Goal: Task Accomplishment & Management: Use online tool/utility

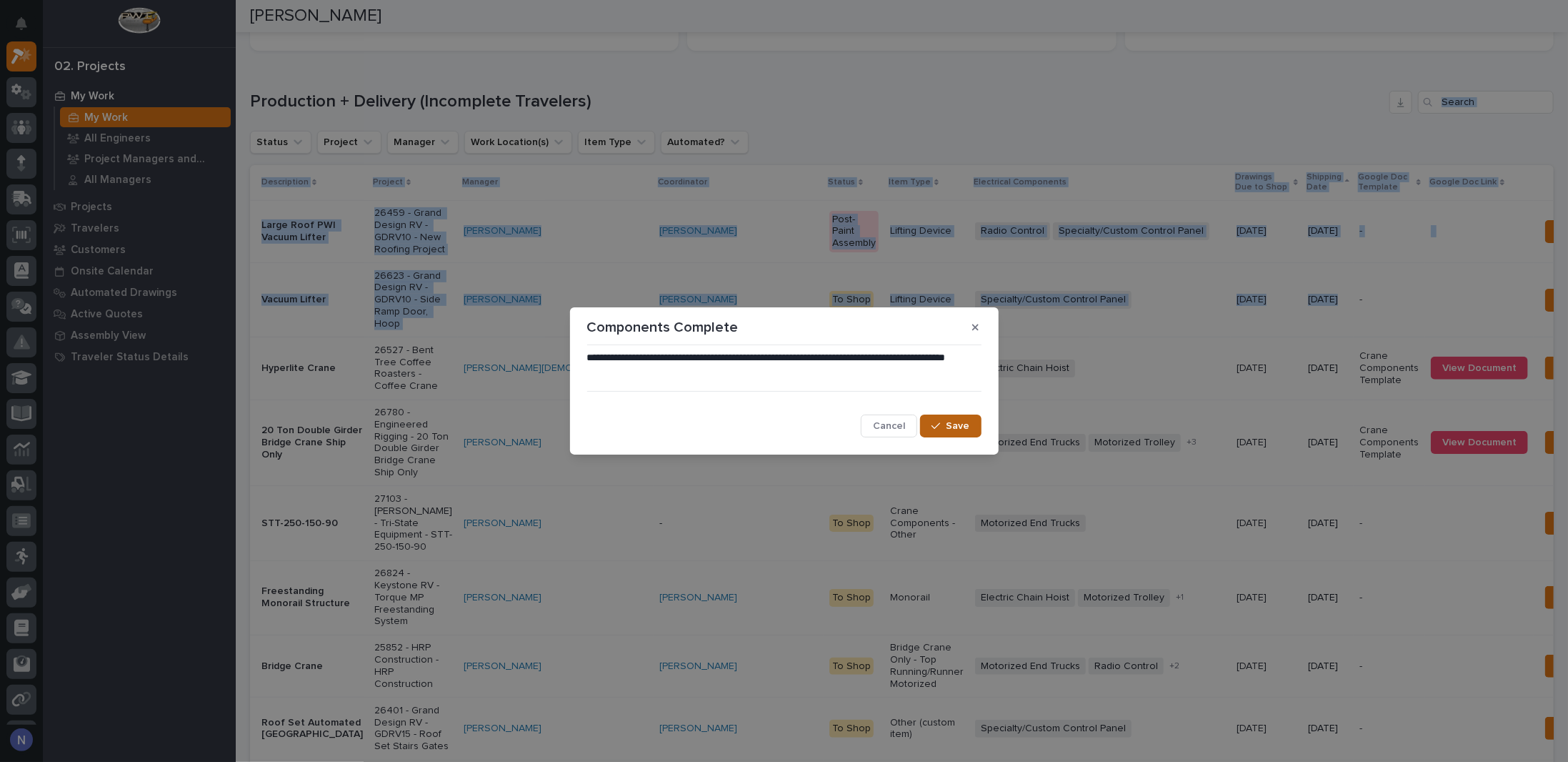
click at [964, 426] on span "Save" at bounding box center [958, 426] width 23 height 13
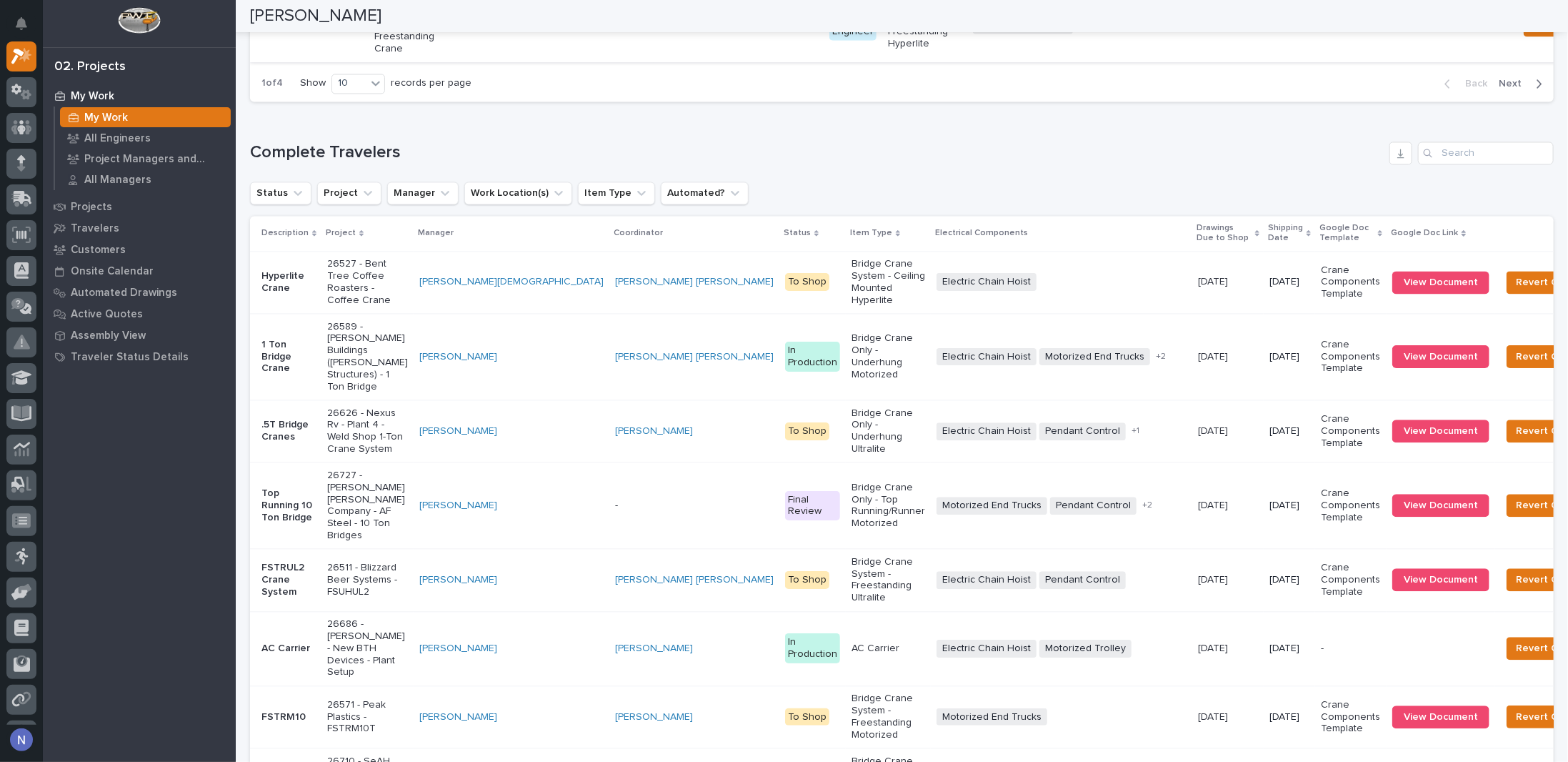
scroll to position [1953, 0]
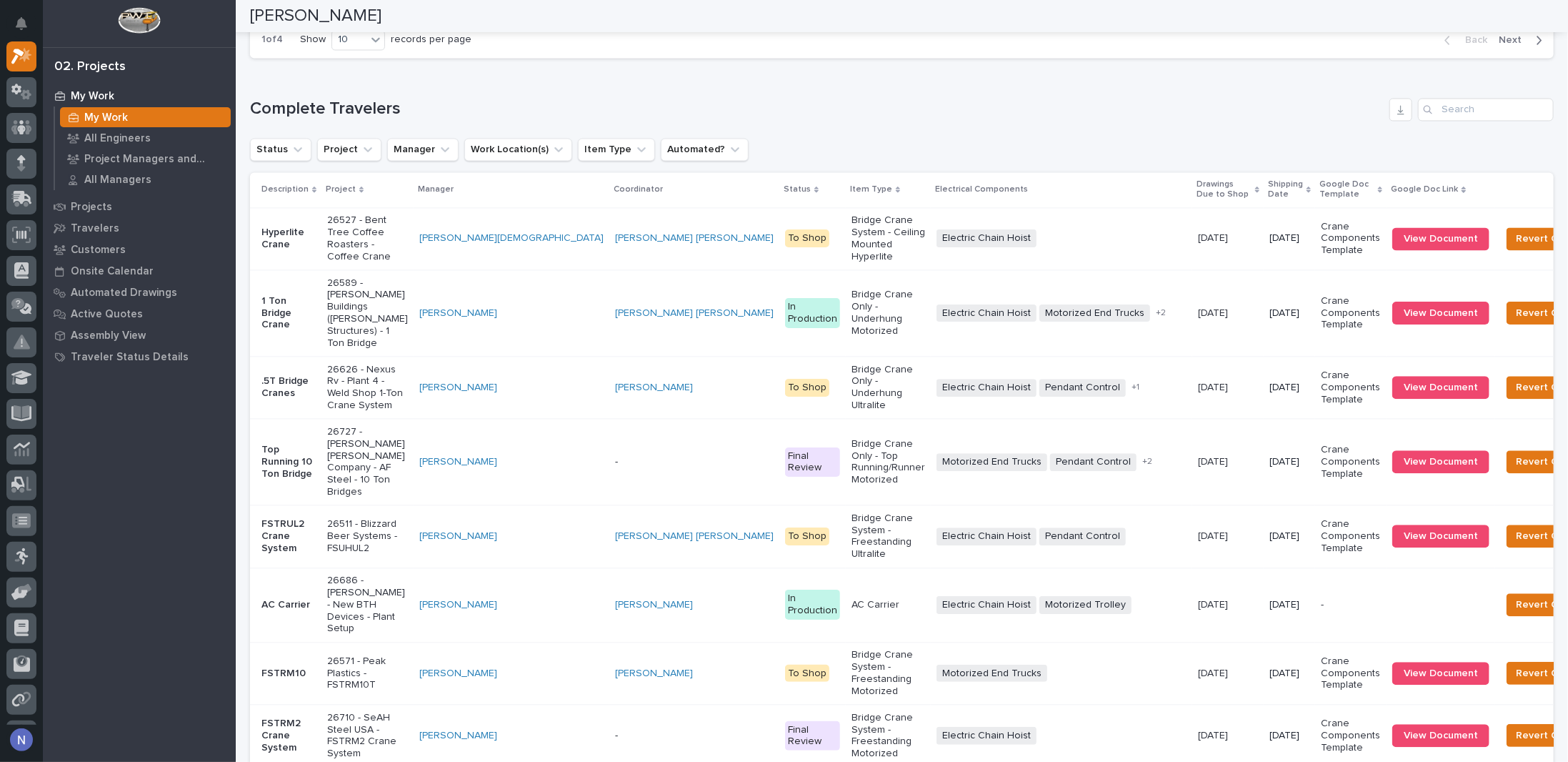
click at [1013, 248] on div "Electric Chain Hoist + 0" at bounding box center [1061, 238] width 250 height 18
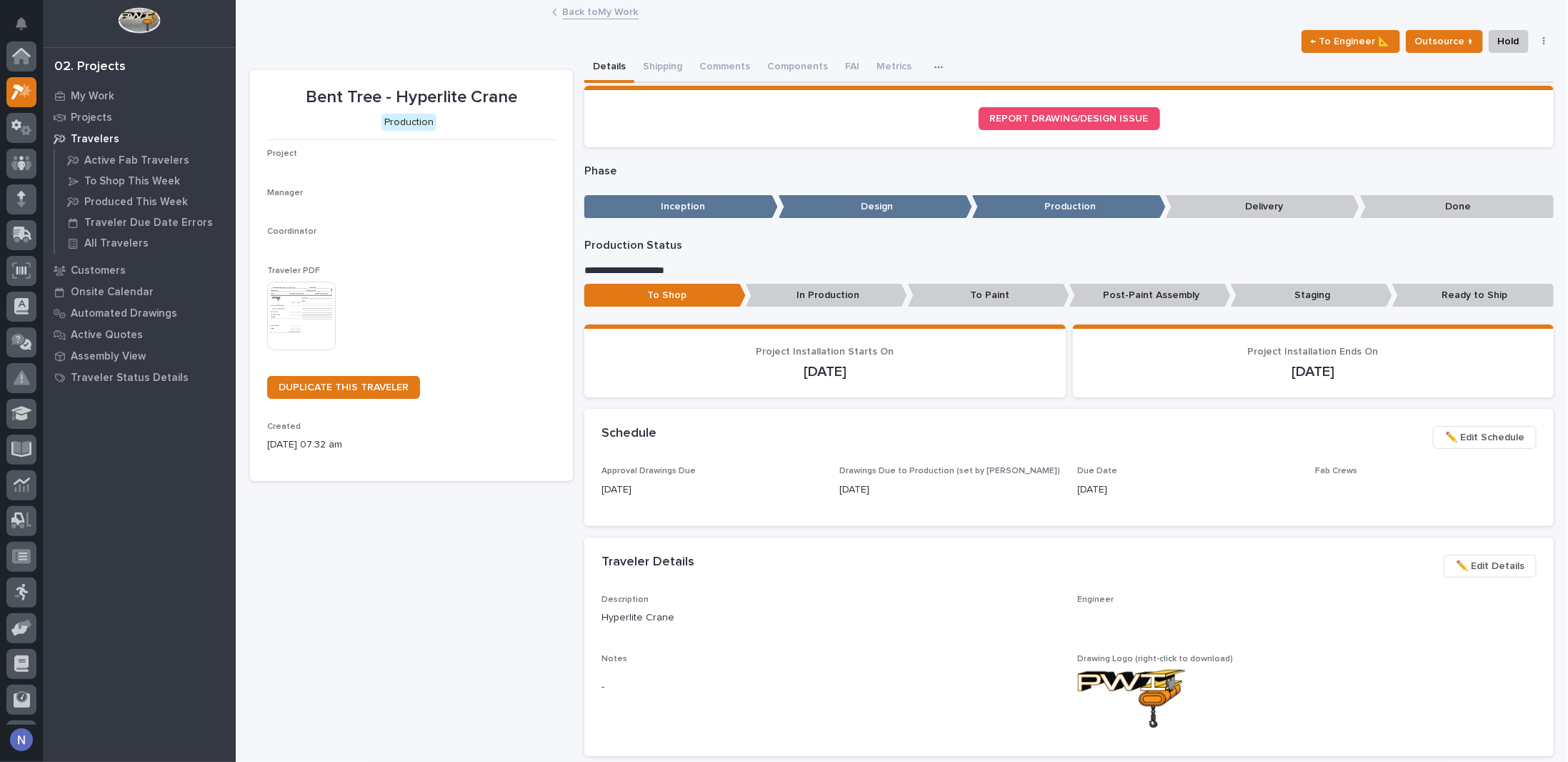
scroll to position [36, 0]
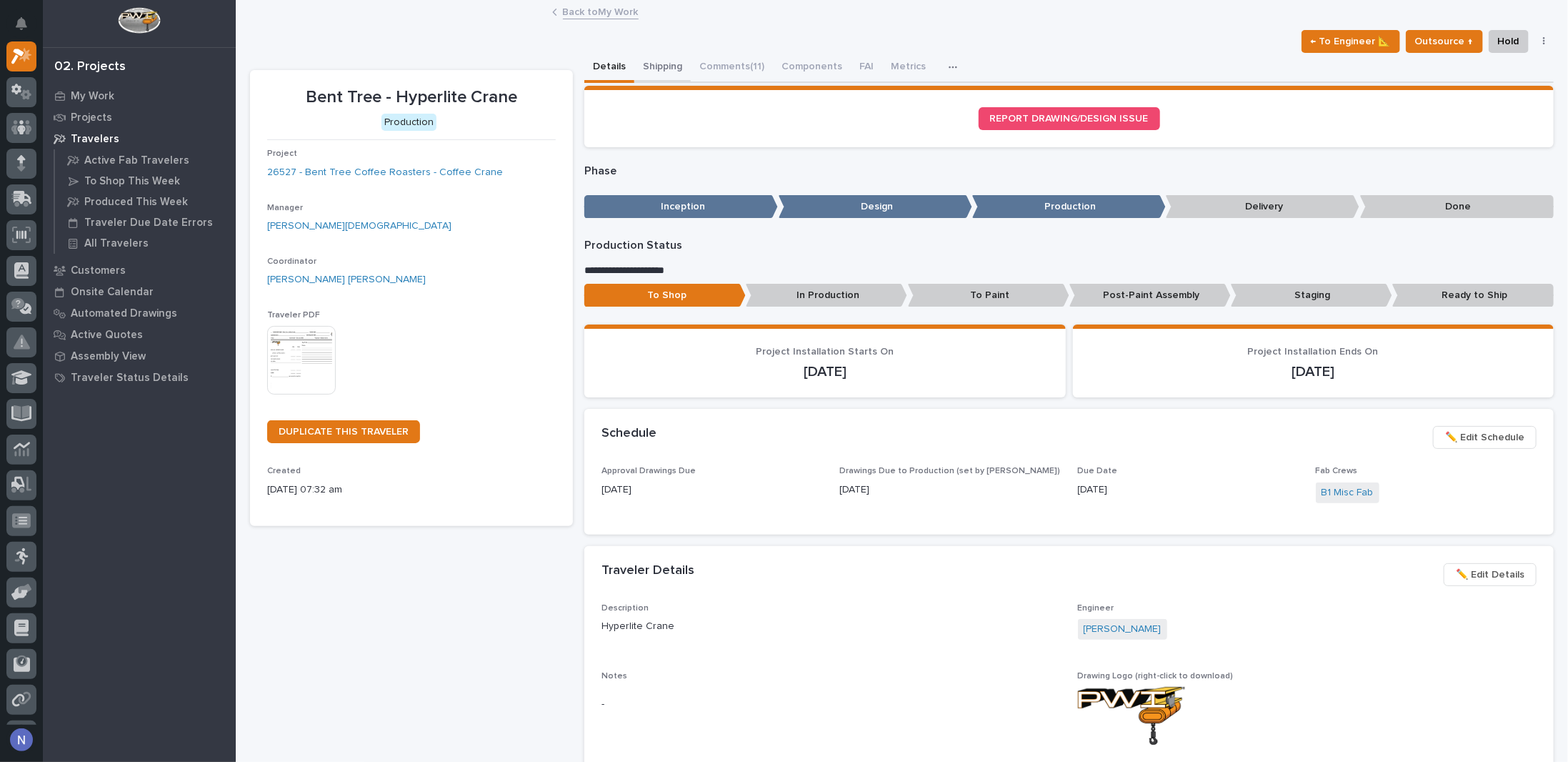
click at [649, 69] on button "Shipping" at bounding box center [662, 67] width 56 height 30
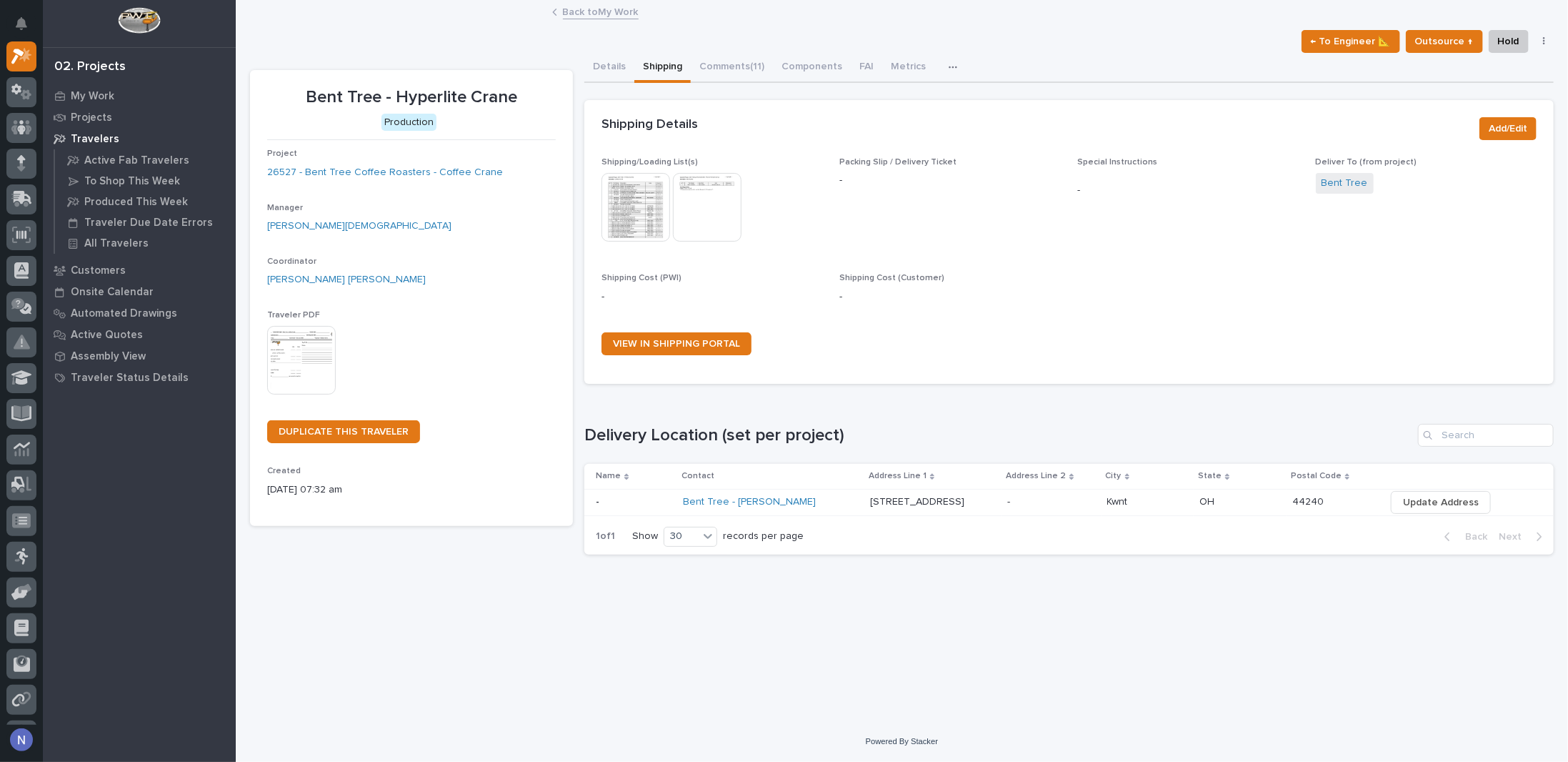
click at [662, 187] on img at bounding box center [636, 208] width 69 height 69
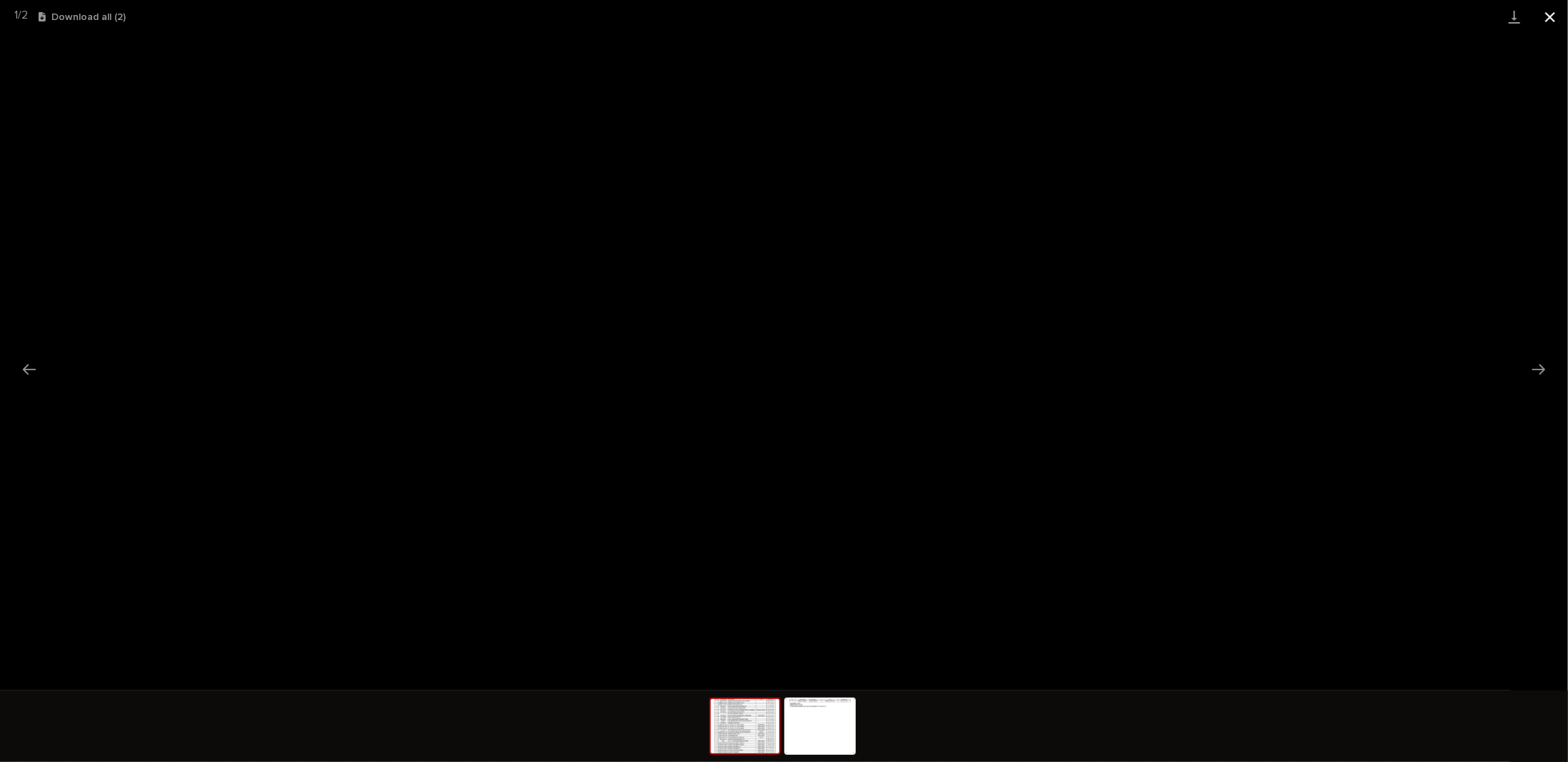
click at [1550, 19] on button "Close gallery" at bounding box center [1550, 17] width 36 height 34
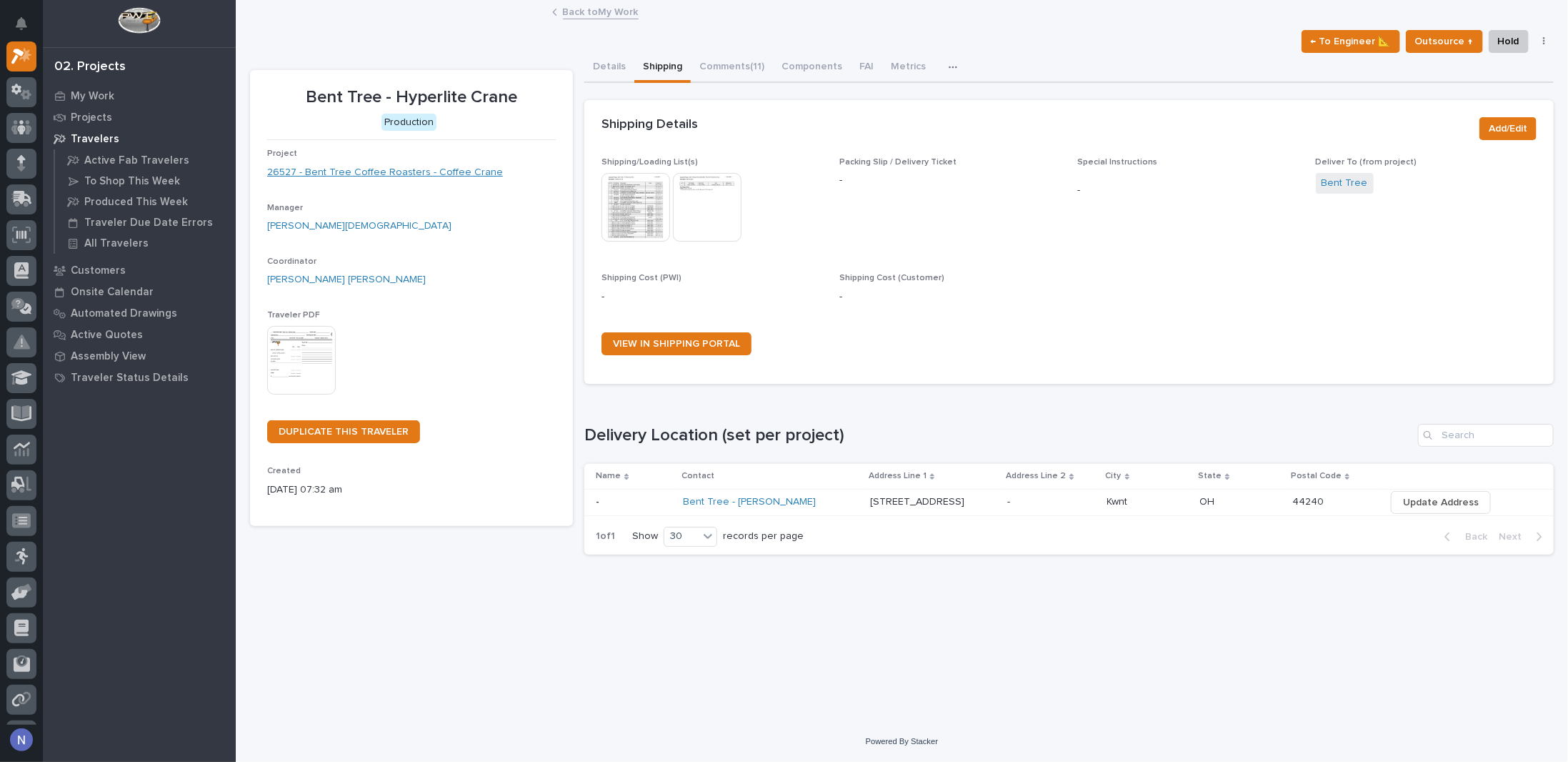
click at [412, 165] on link "26527 - Bent Tree Coffee Roasters - Coffee Crane" at bounding box center [385, 172] width 235 height 15
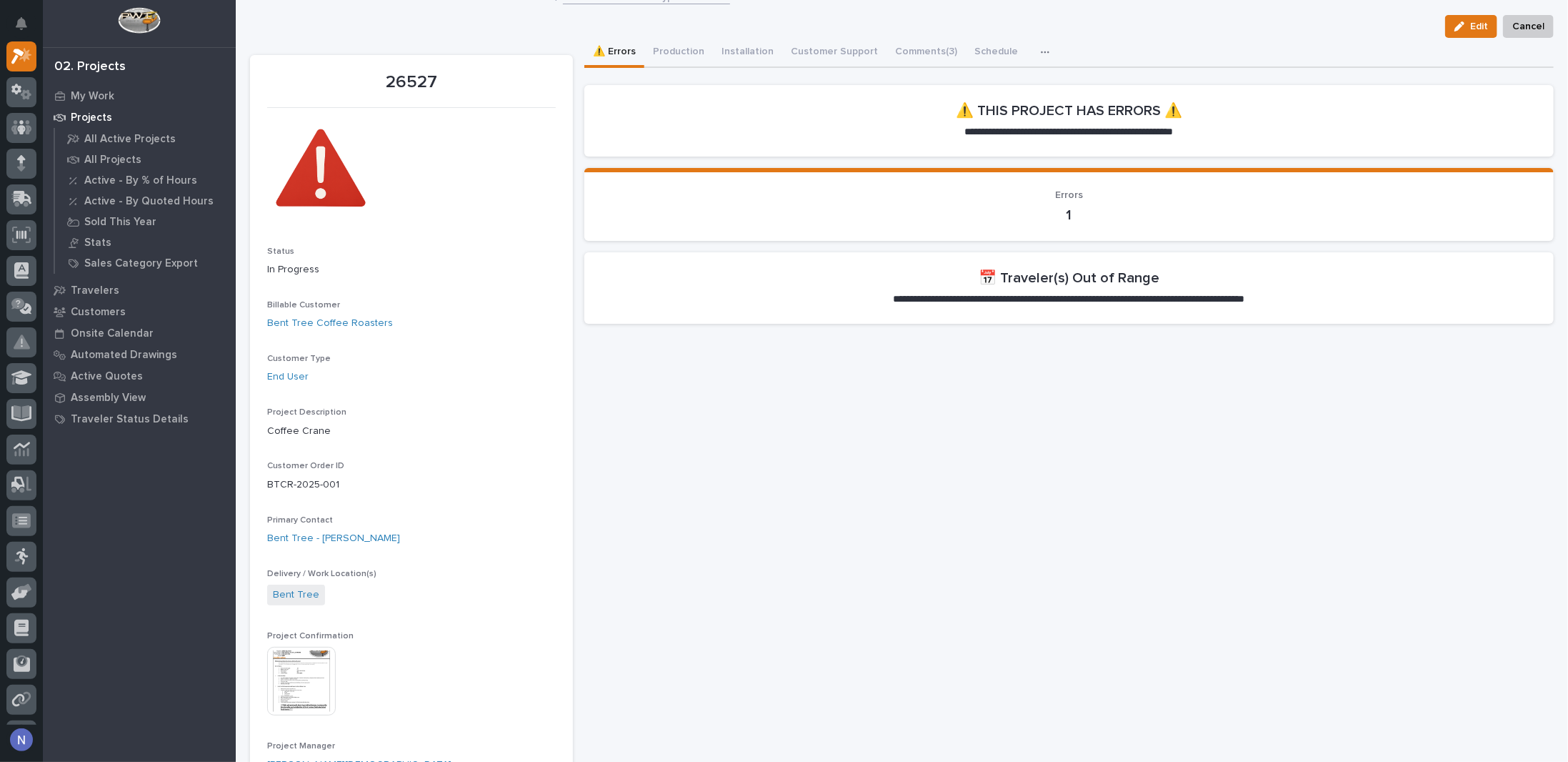
scroll to position [23, 0]
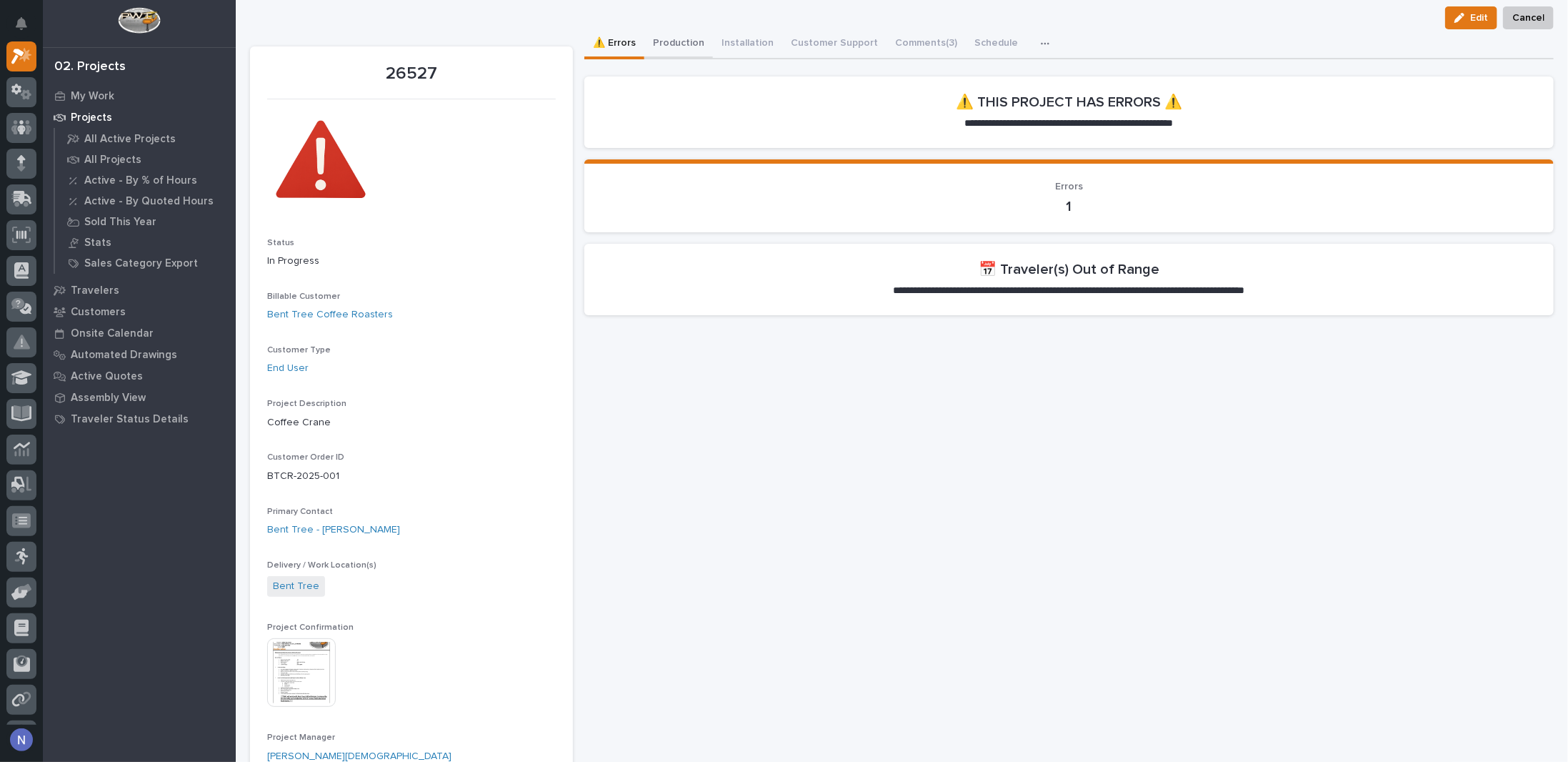
click at [664, 48] on button "Production" at bounding box center [679, 44] width 69 height 30
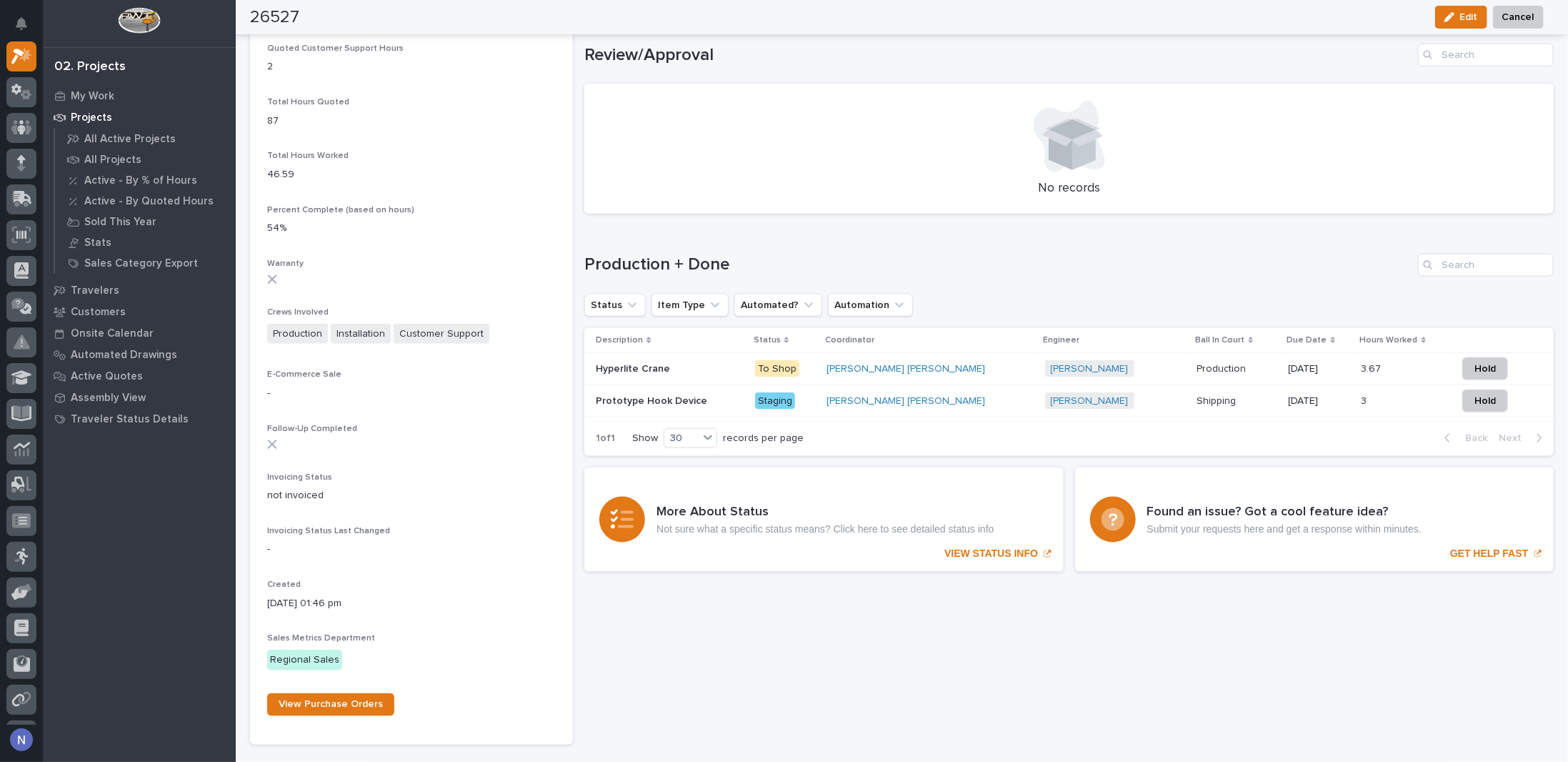
scroll to position [1215, 0]
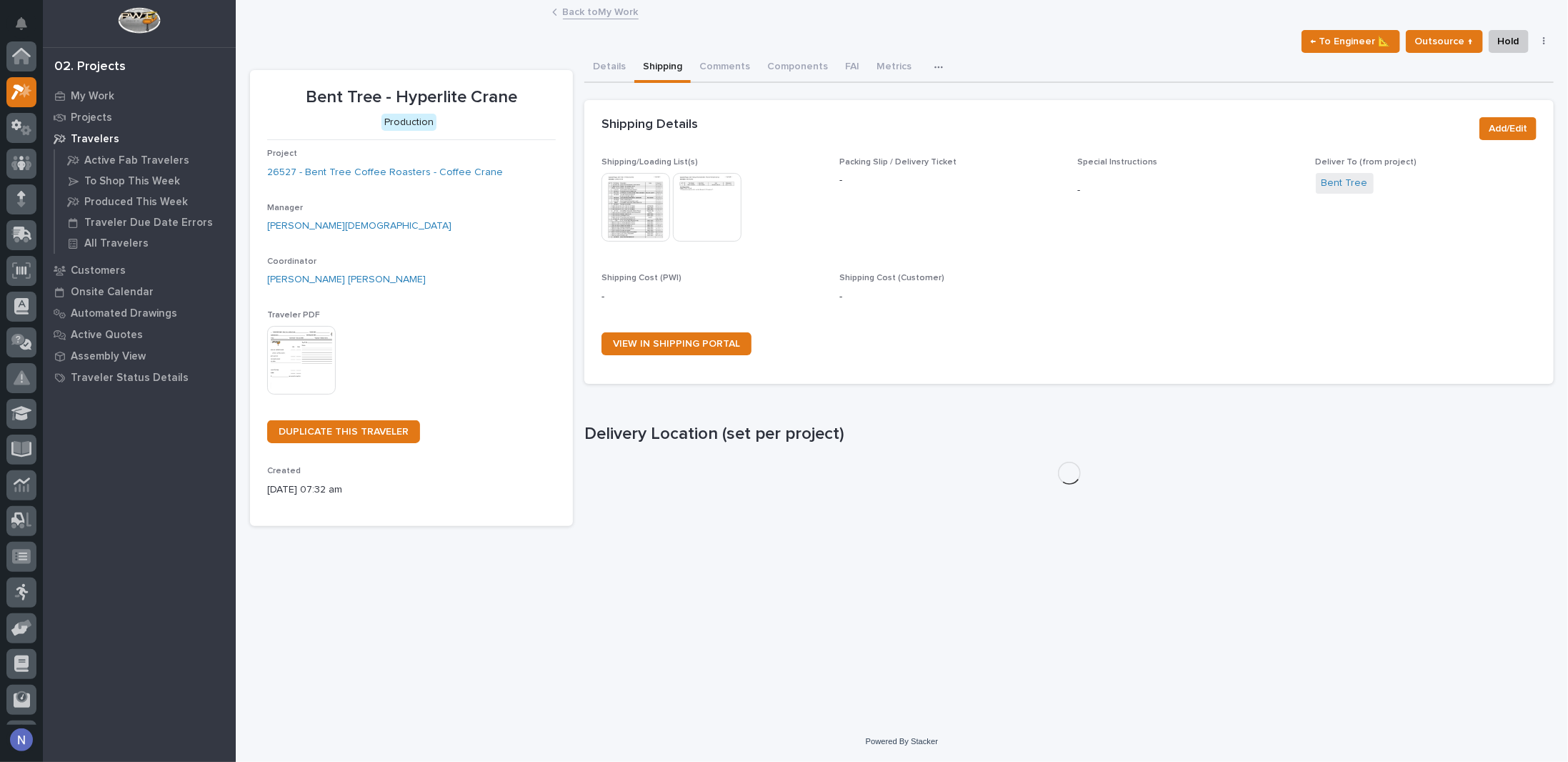
scroll to position [36, 0]
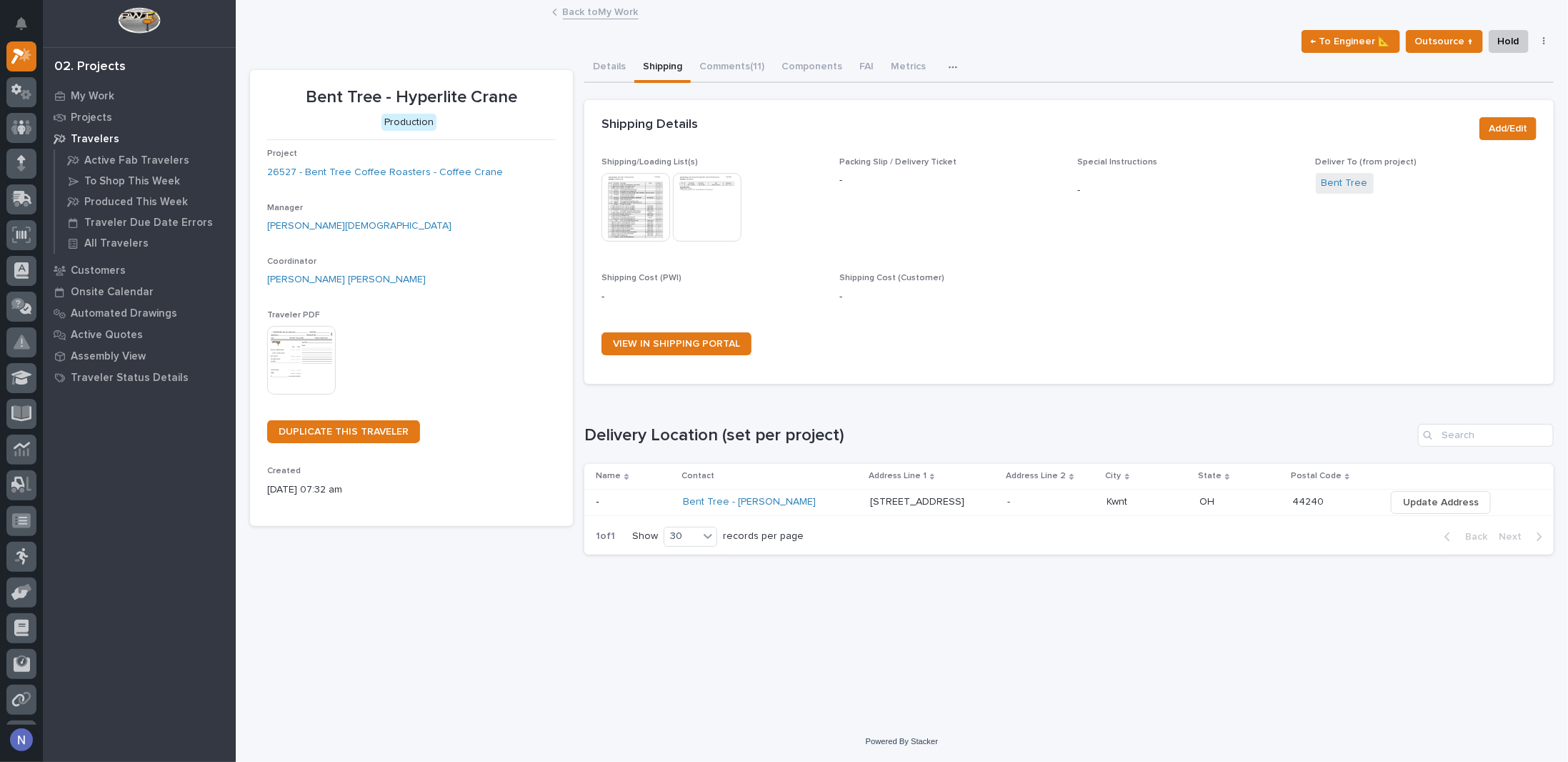
click at [621, 204] on img at bounding box center [636, 208] width 69 height 69
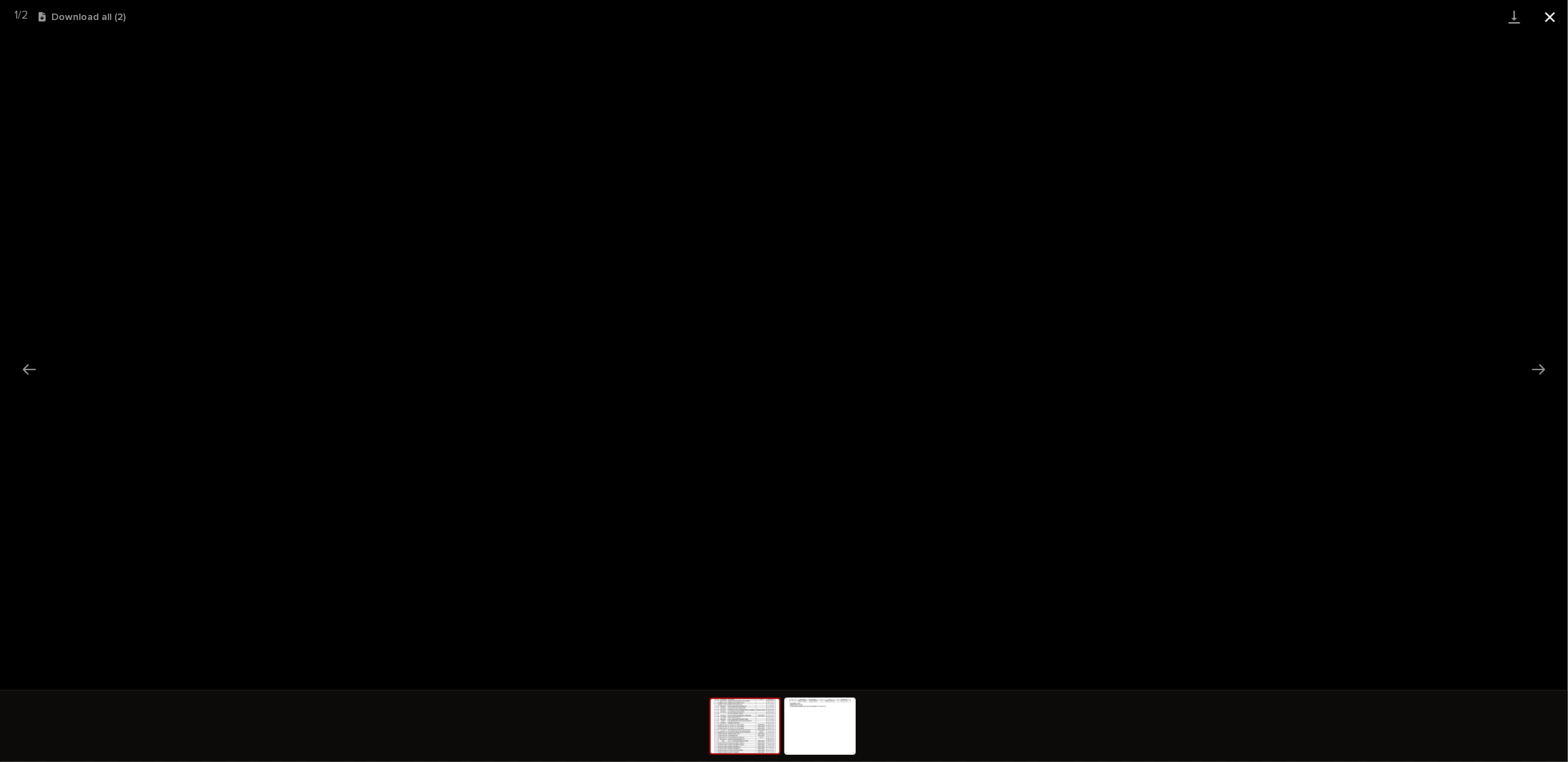
click at [1564, 14] on button "Close gallery" at bounding box center [1550, 17] width 36 height 34
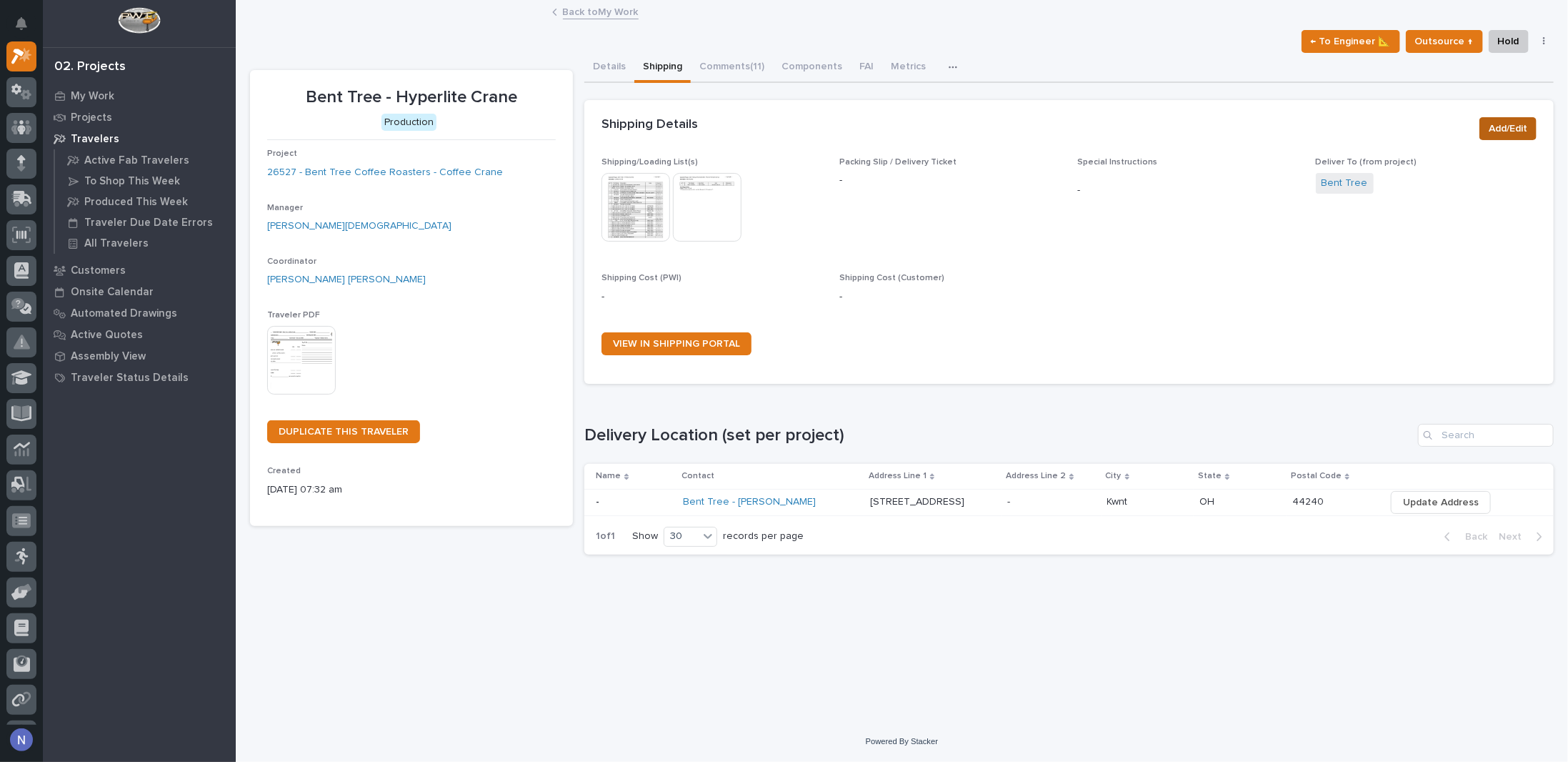
click at [1526, 131] on span "Add/Edit" at bounding box center [1508, 128] width 38 height 17
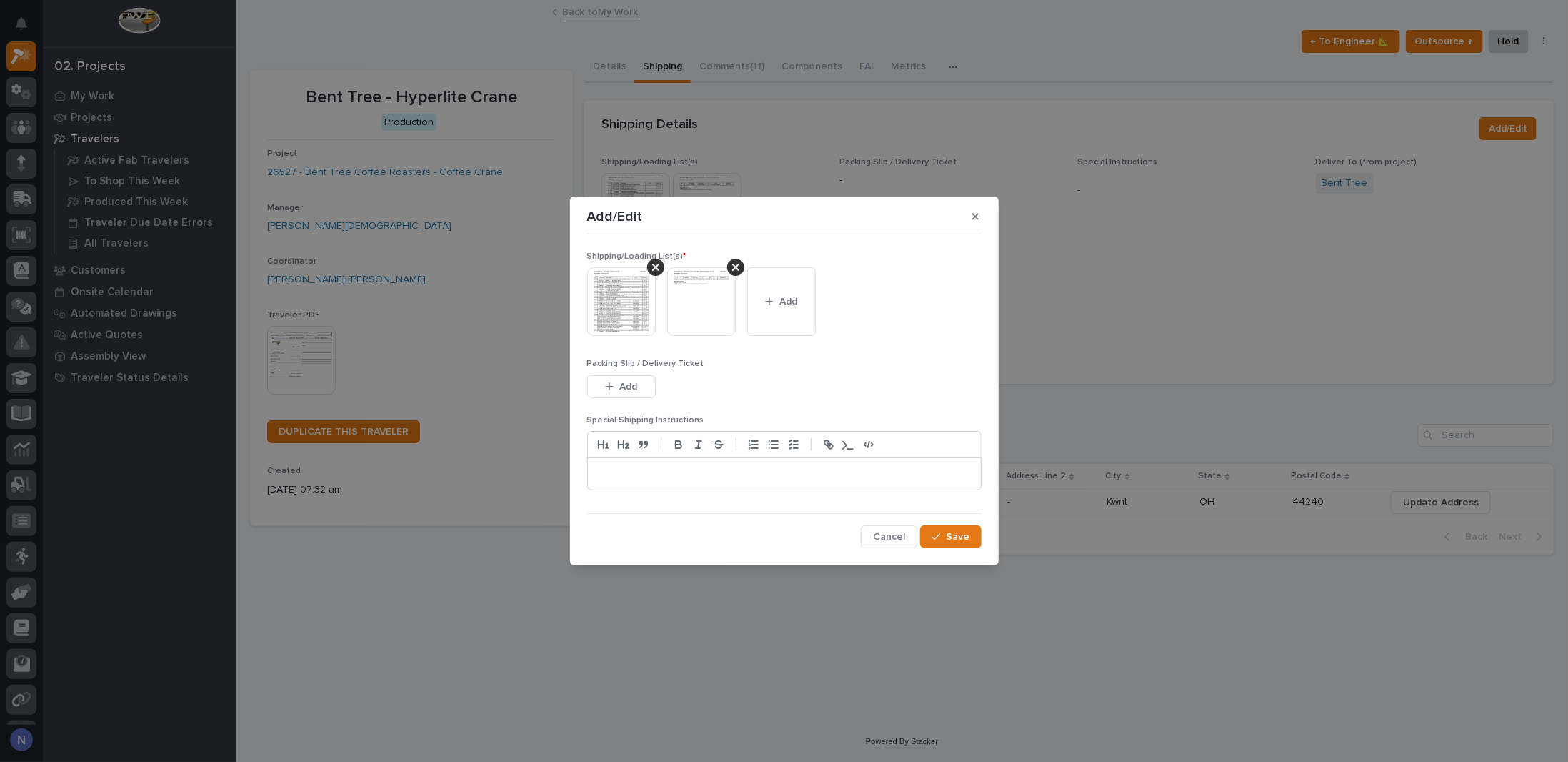
click at [697, 304] on img at bounding box center [702, 302] width 69 height 69
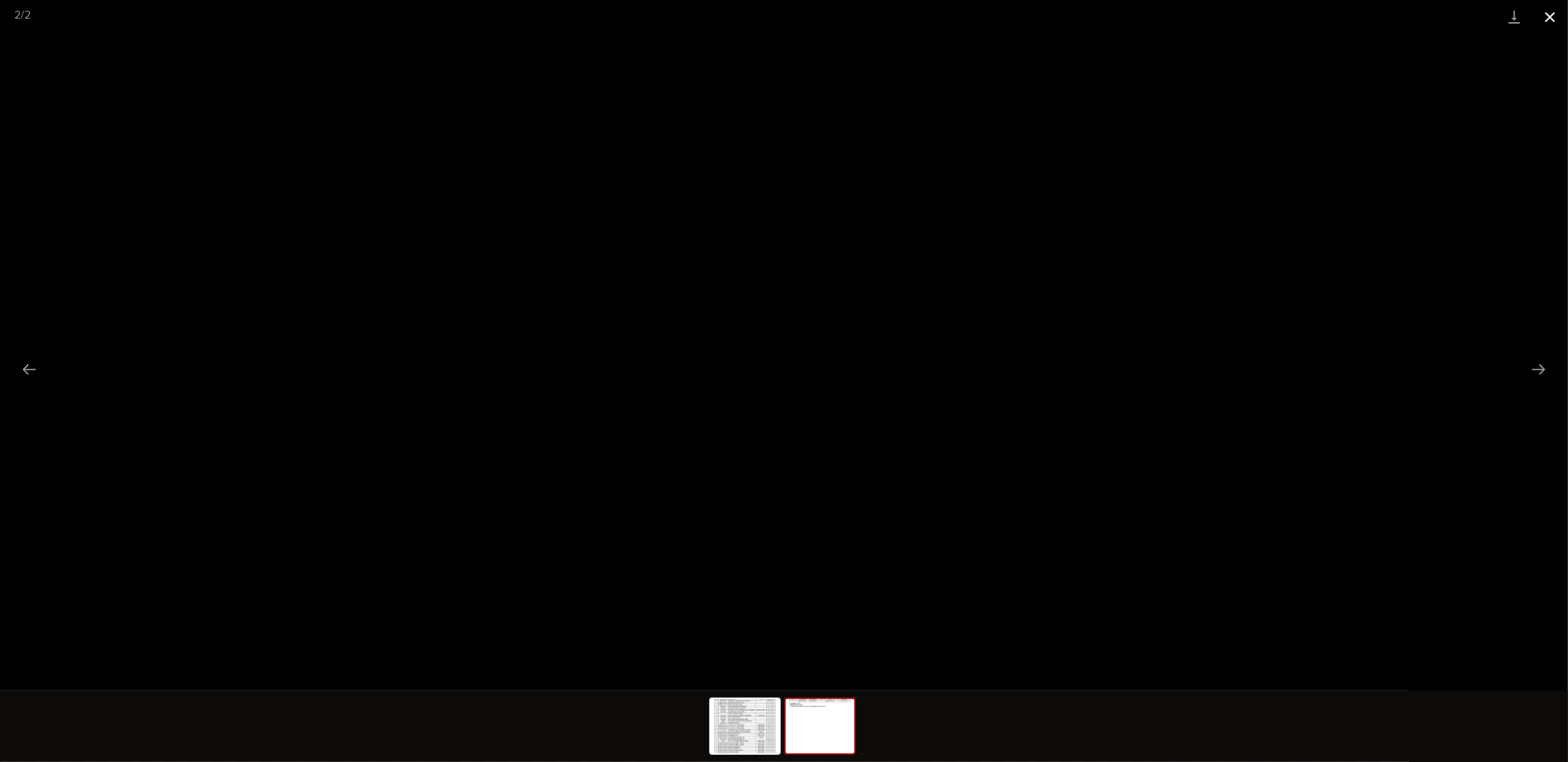
click at [1556, 13] on button "Close gallery" at bounding box center [1550, 17] width 36 height 34
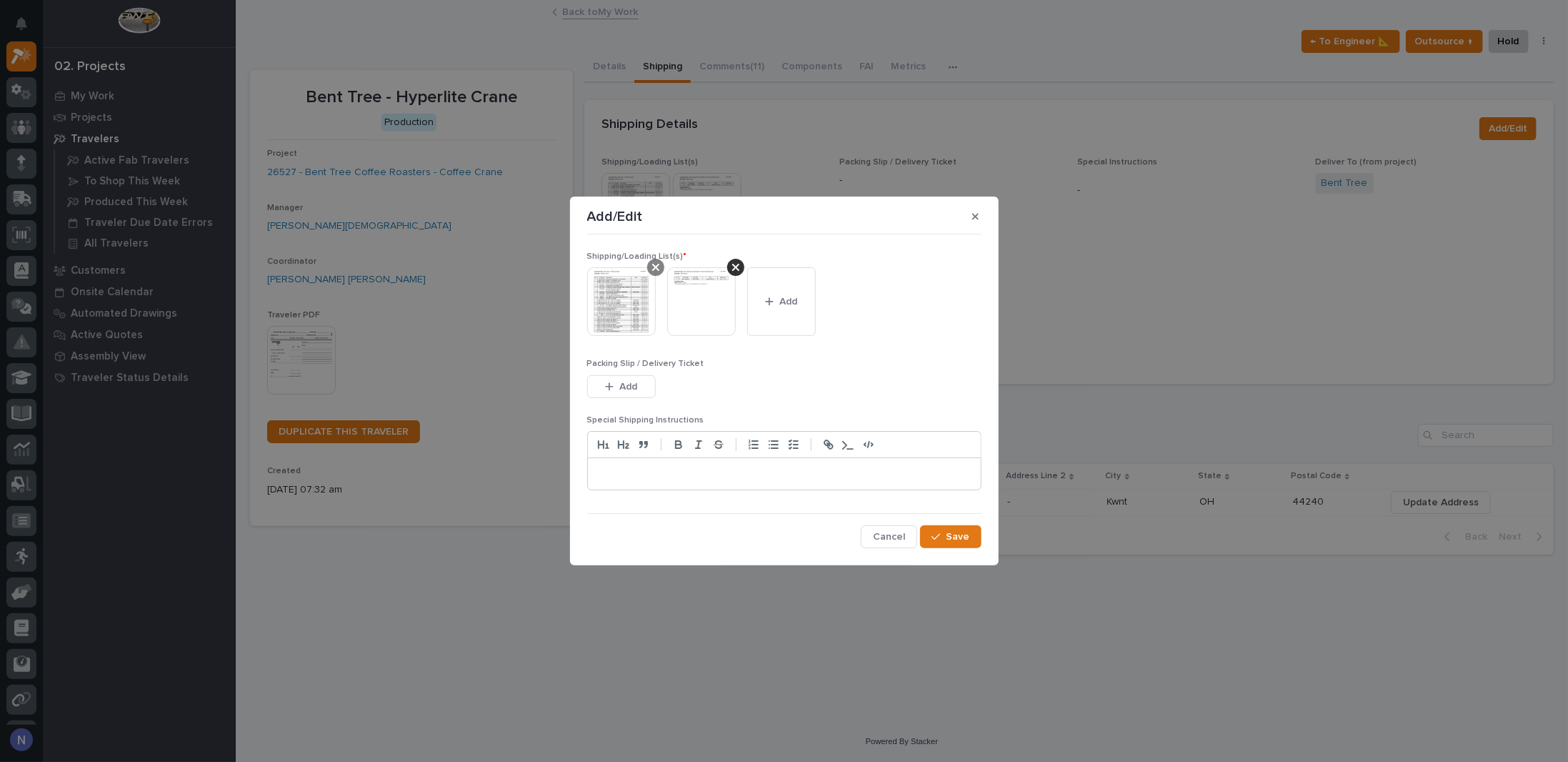
click at [652, 264] on icon at bounding box center [655, 267] width 7 height 11
click at [707, 296] on span "Add" at bounding box center [708, 301] width 18 height 13
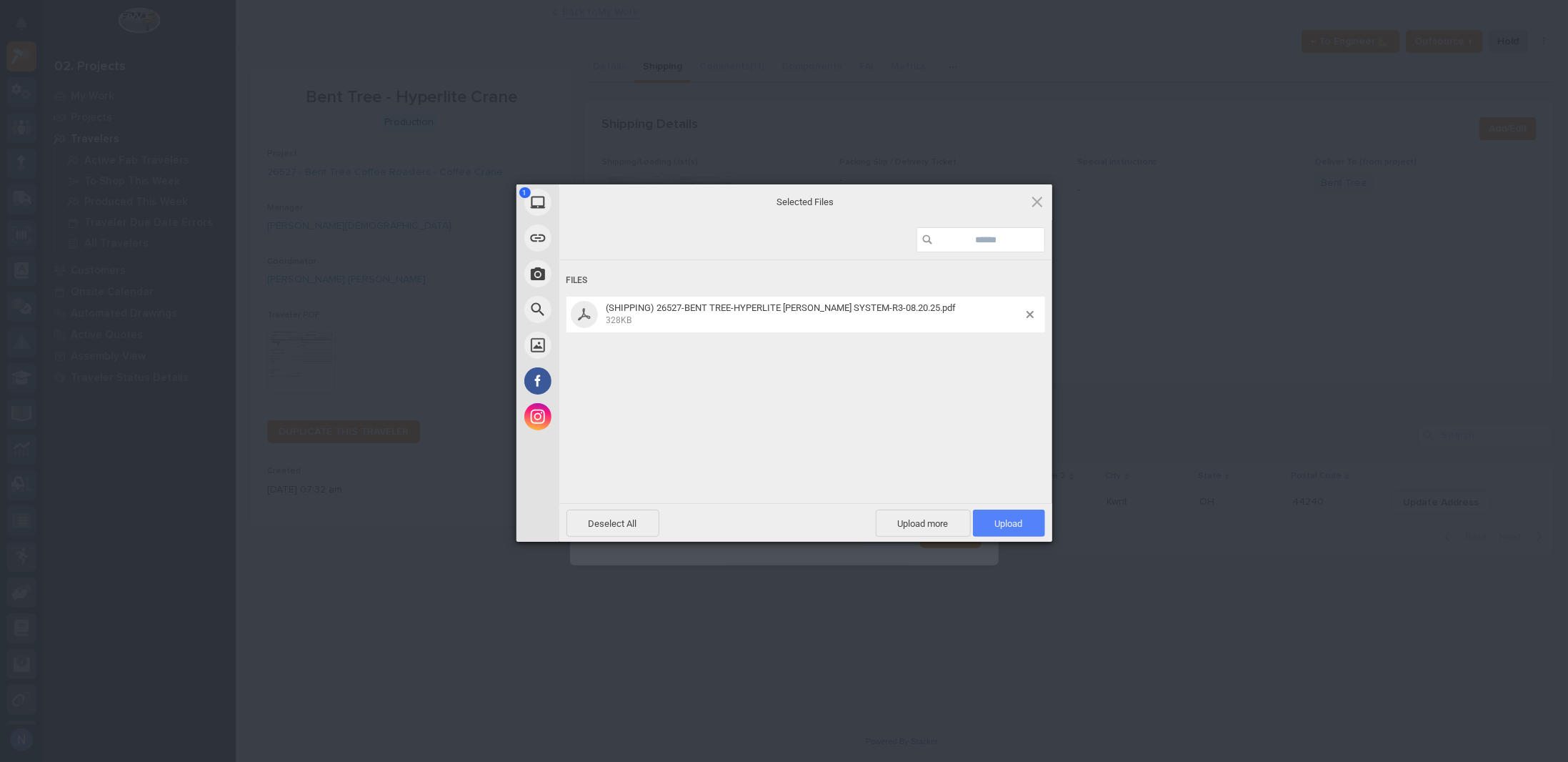
click at [1017, 522] on span "Upload 1" at bounding box center [1009, 523] width 28 height 10
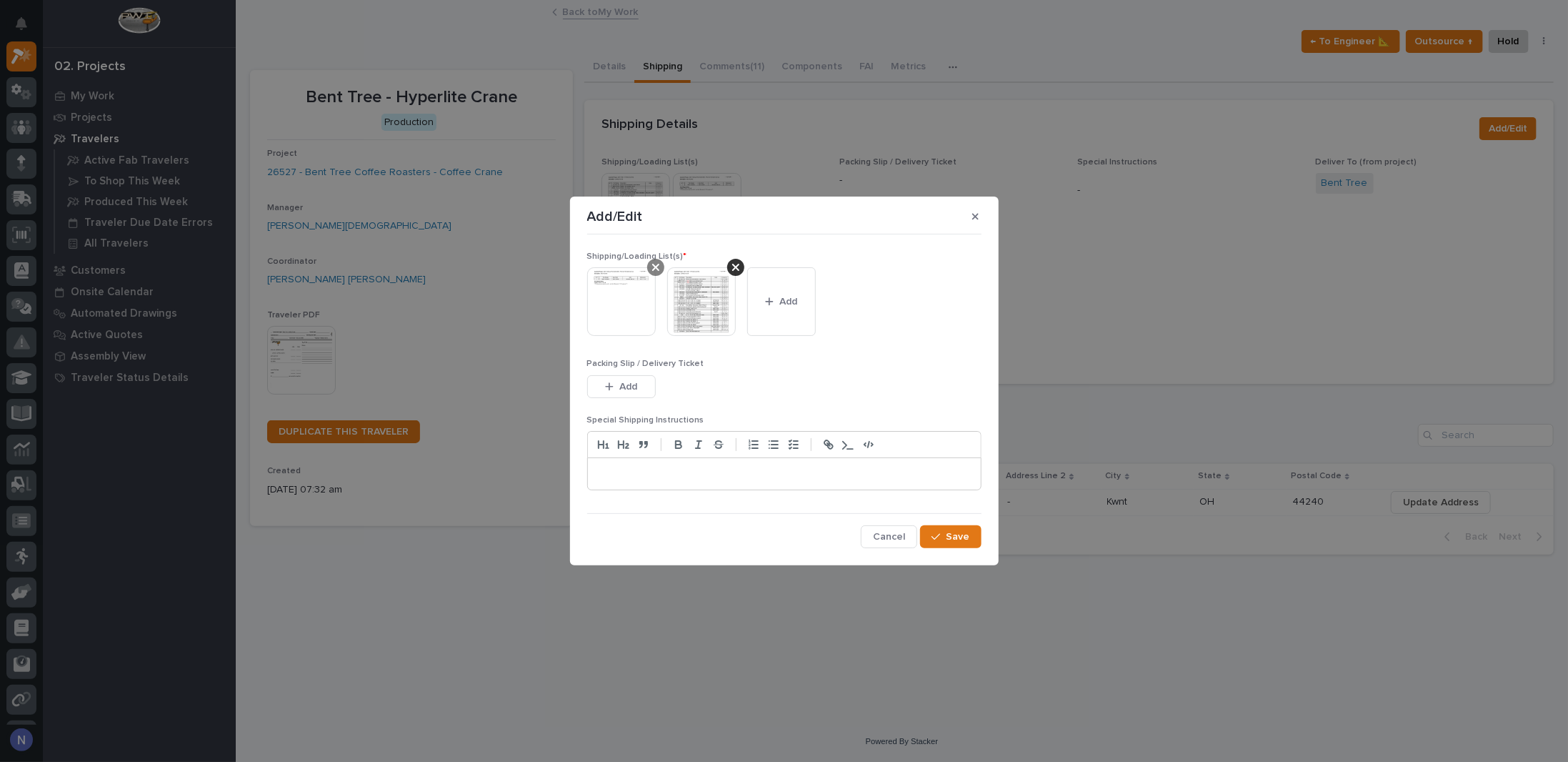
click at [657, 270] on icon at bounding box center [655, 267] width 7 height 11
drag, startPoint x: 692, startPoint y: 296, endPoint x: 703, endPoint y: 302, distance: 12.5
click at [692, 296] on button "Add" at bounding box center [702, 302] width 69 height 69
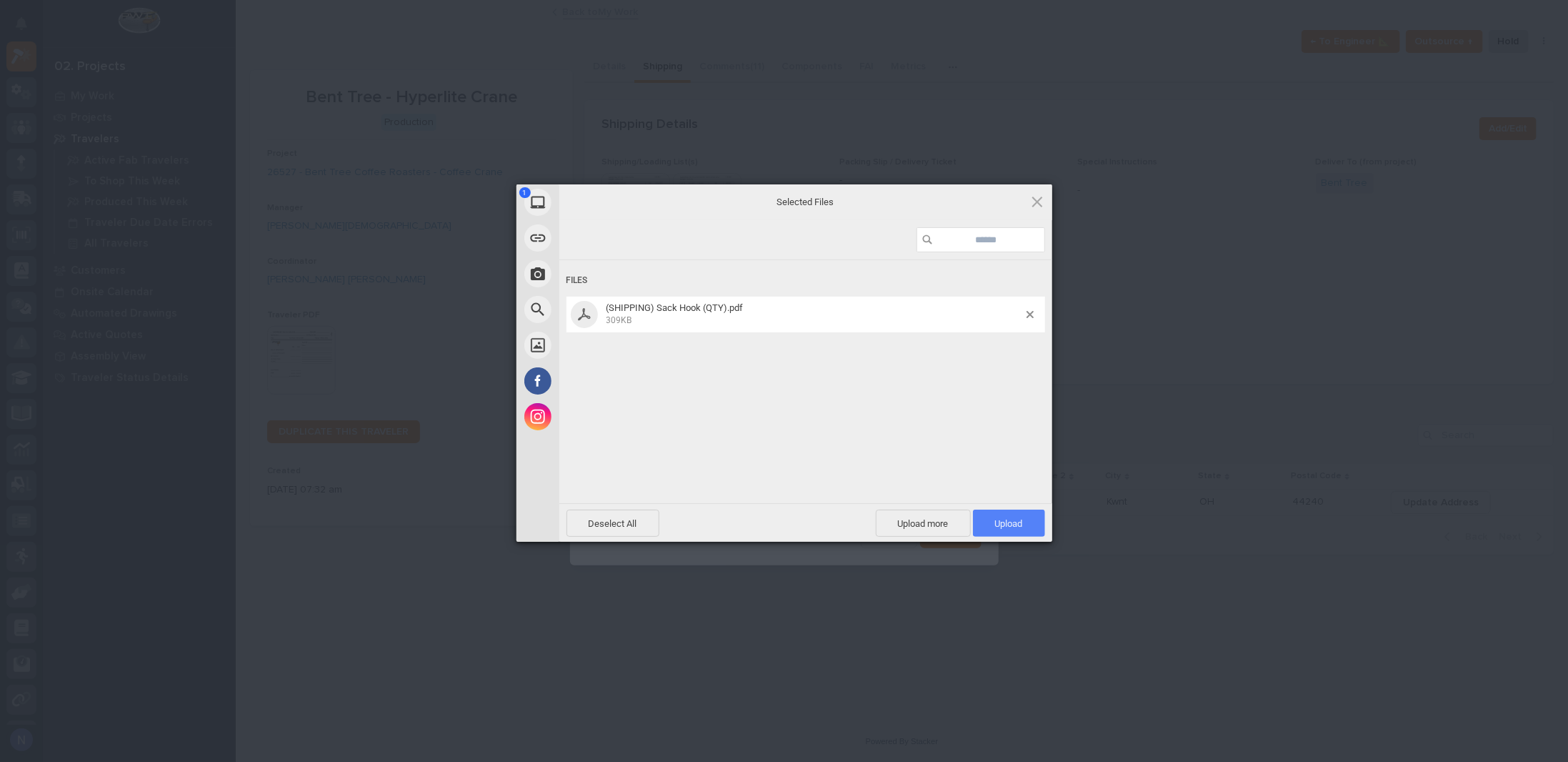
click at [1028, 528] on span "Upload 1" at bounding box center [1009, 523] width 72 height 27
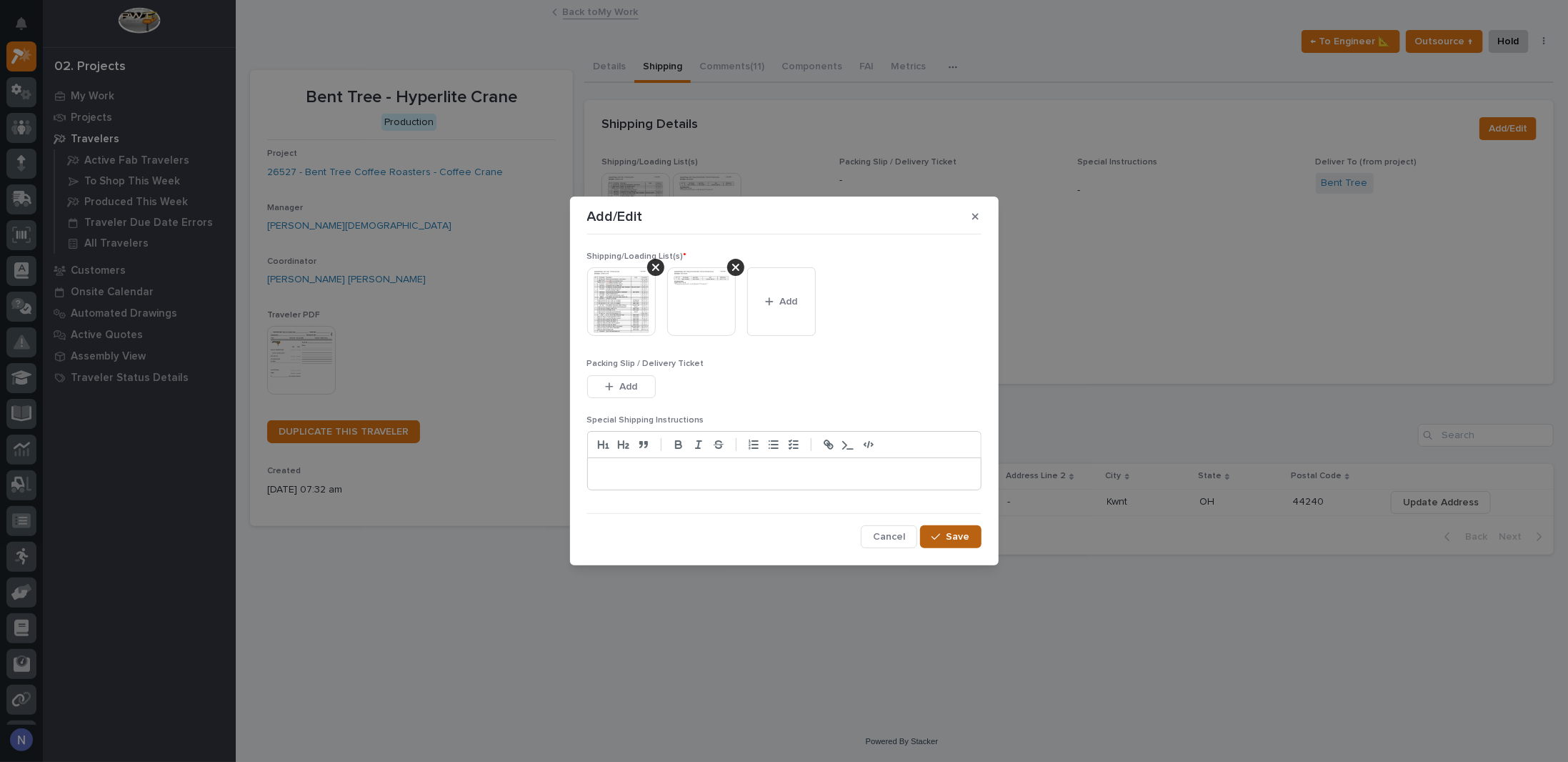
click at [959, 534] on span "Save" at bounding box center [958, 537] width 23 height 13
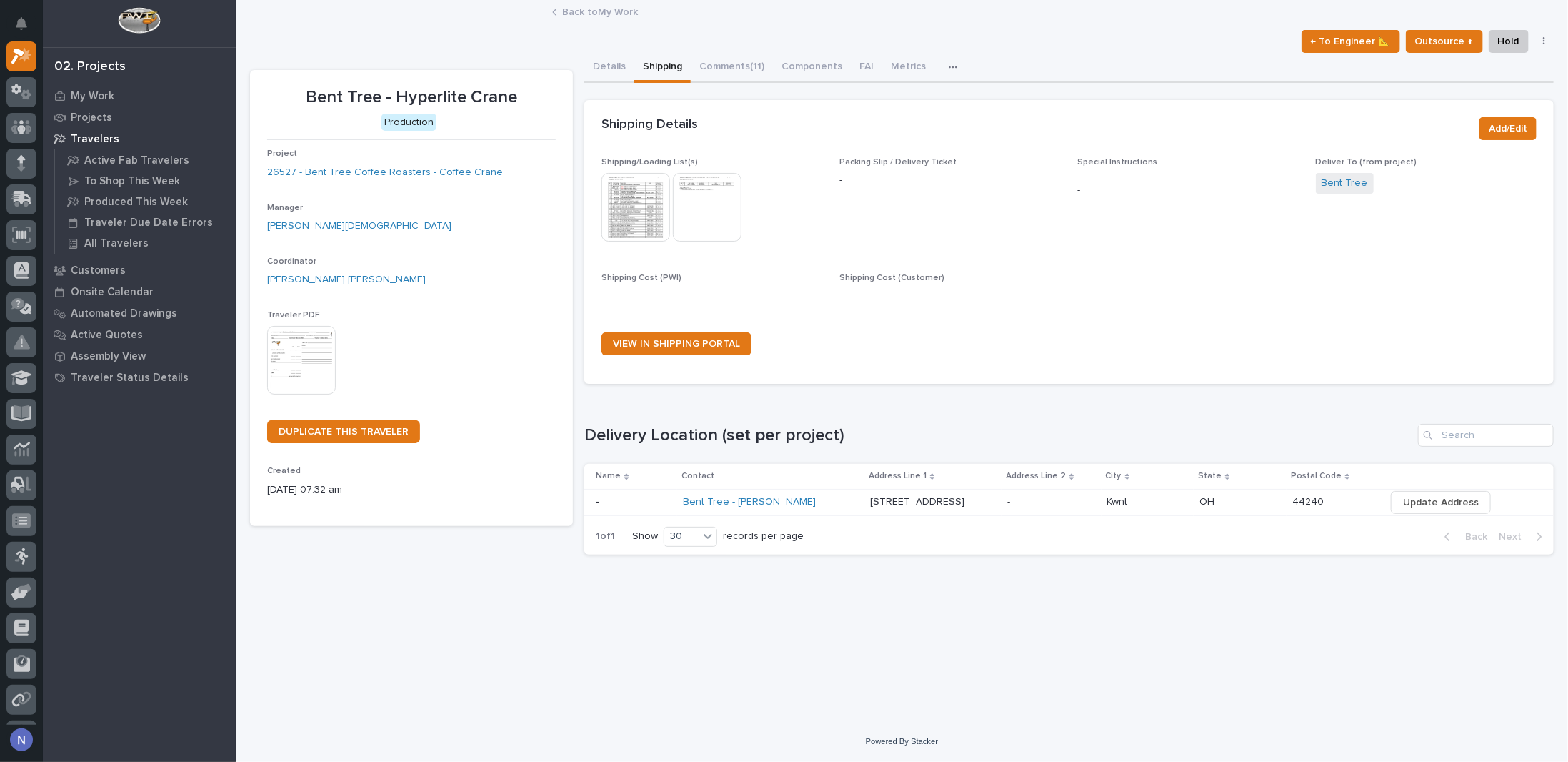
click at [659, 211] on img at bounding box center [636, 208] width 69 height 69
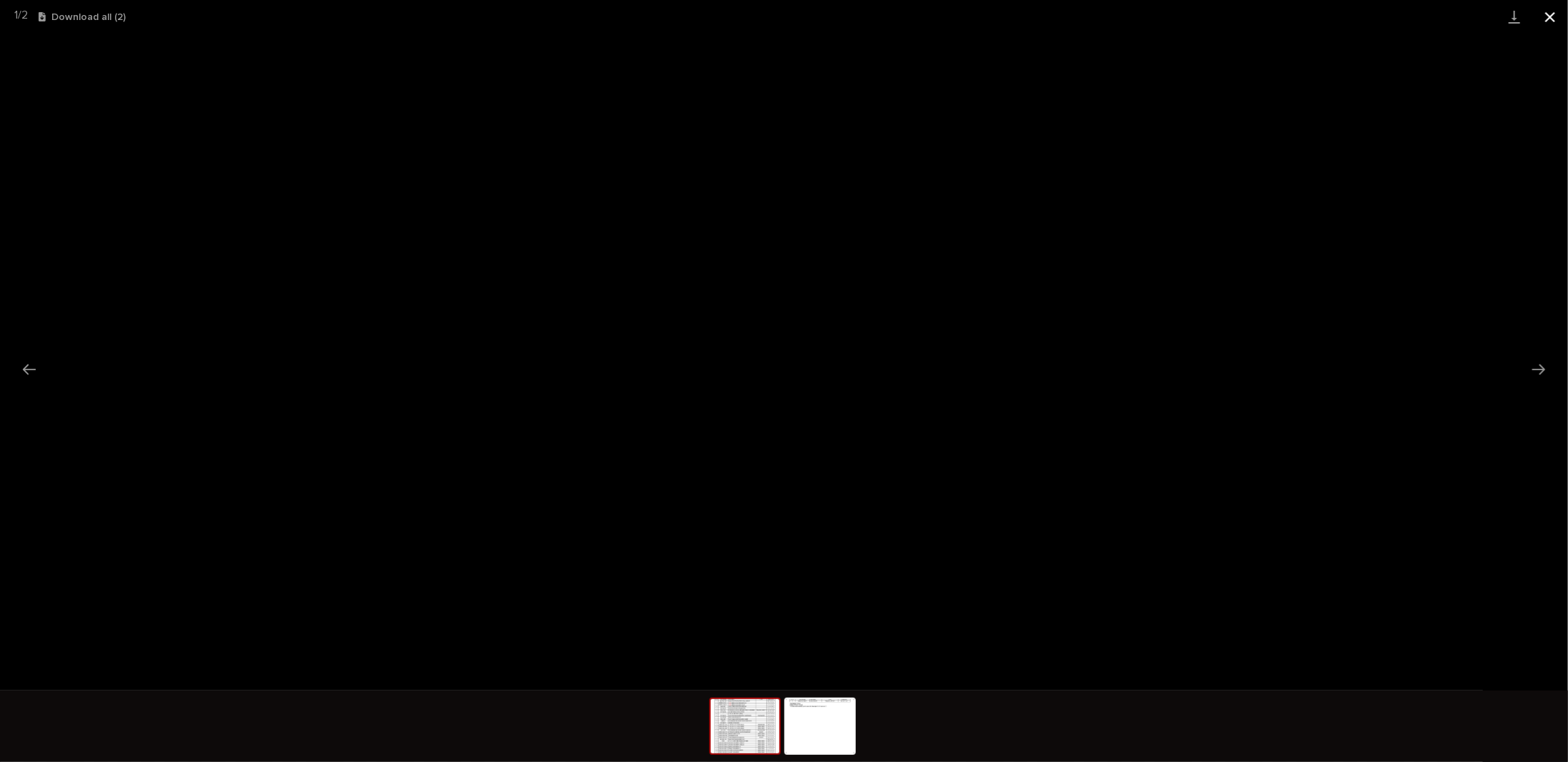
click at [1549, 20] on button "Close gallery" at bounding box center [1550, 17] width 36 height 34
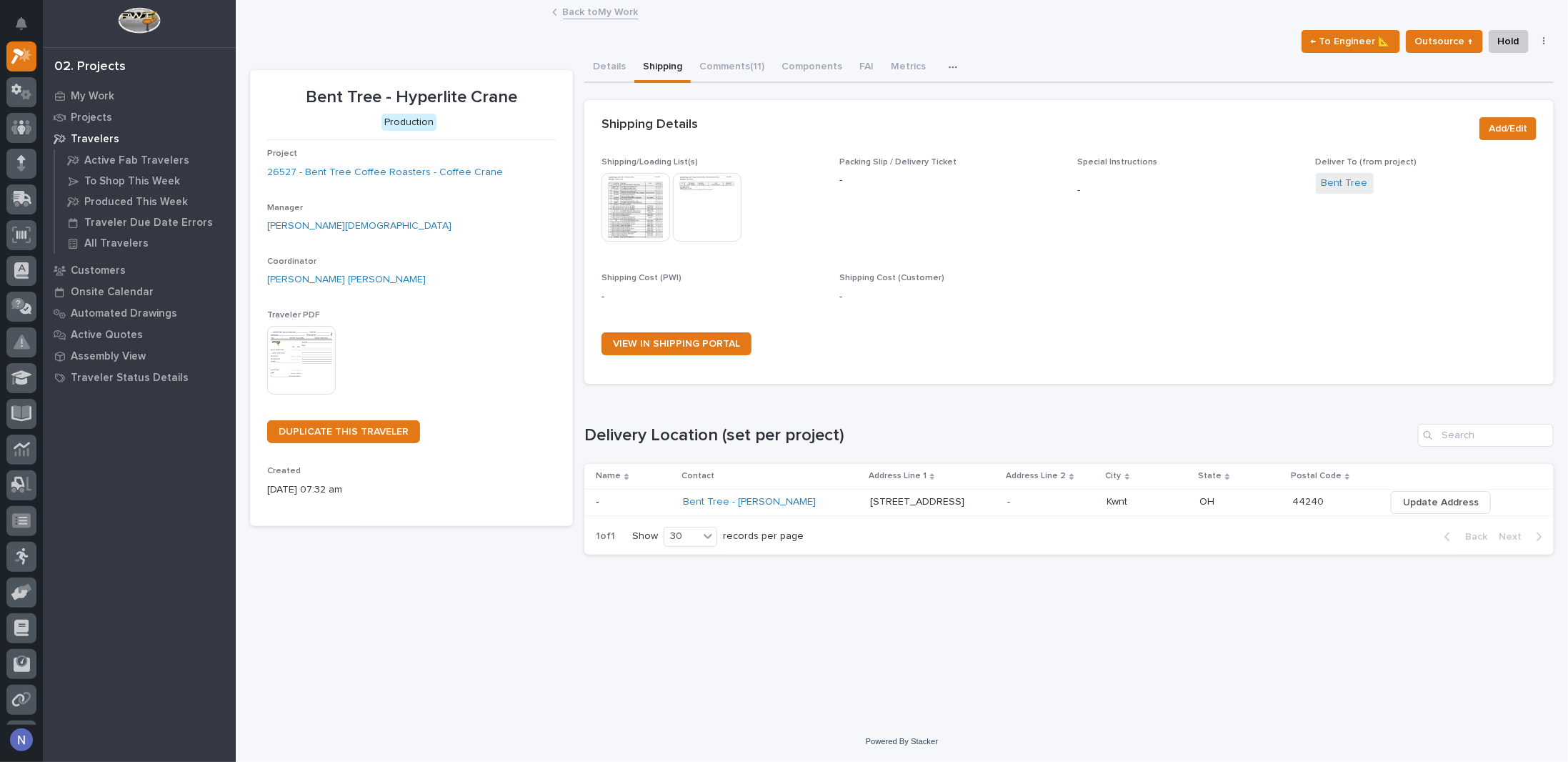
click at [628, 204] on img at bounding box center [636, 208] width 69 height 69
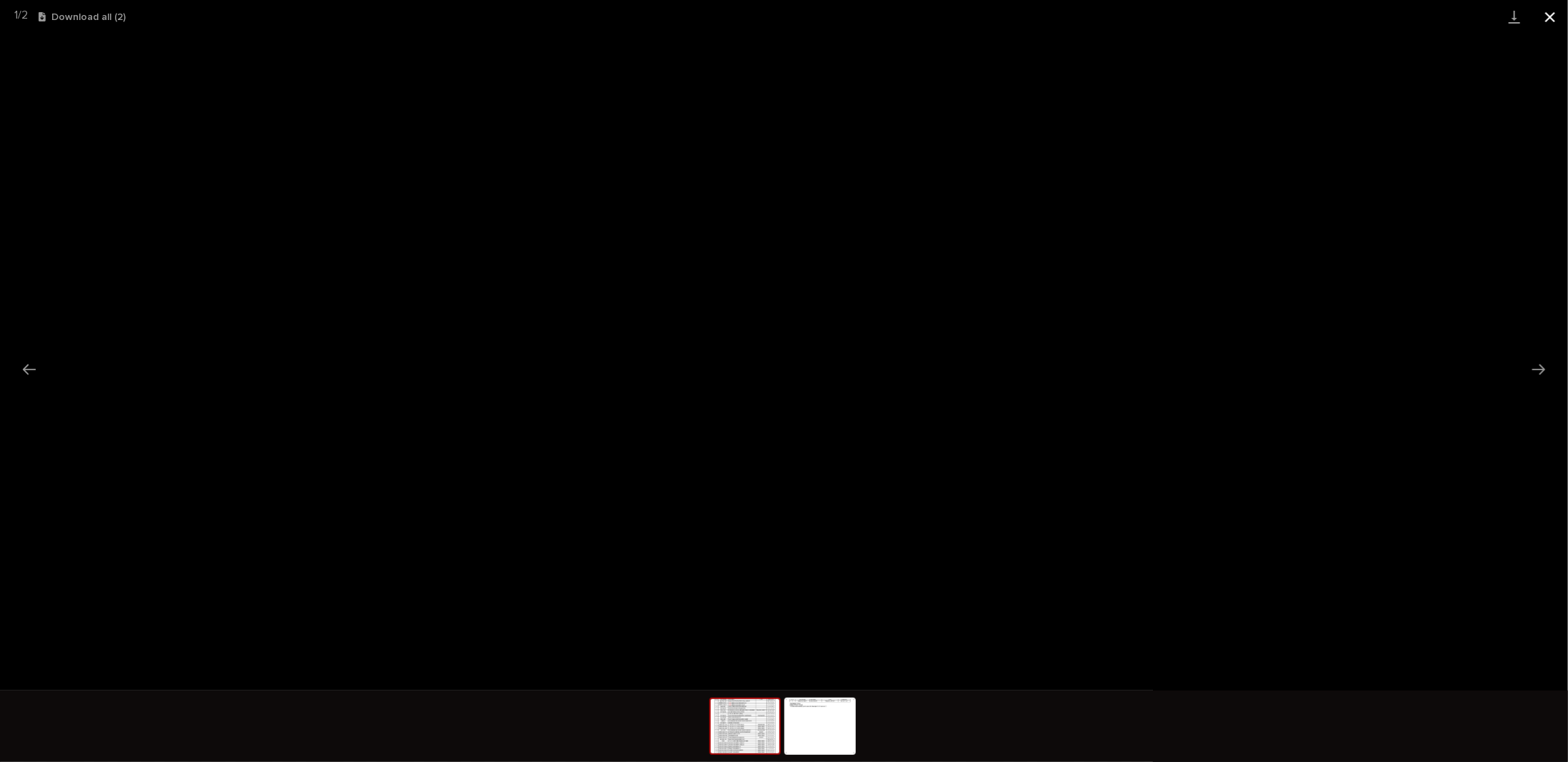
click at [1545, 12] on button "Close gallery" at bounding box center [1550, 17] width 36 height 34
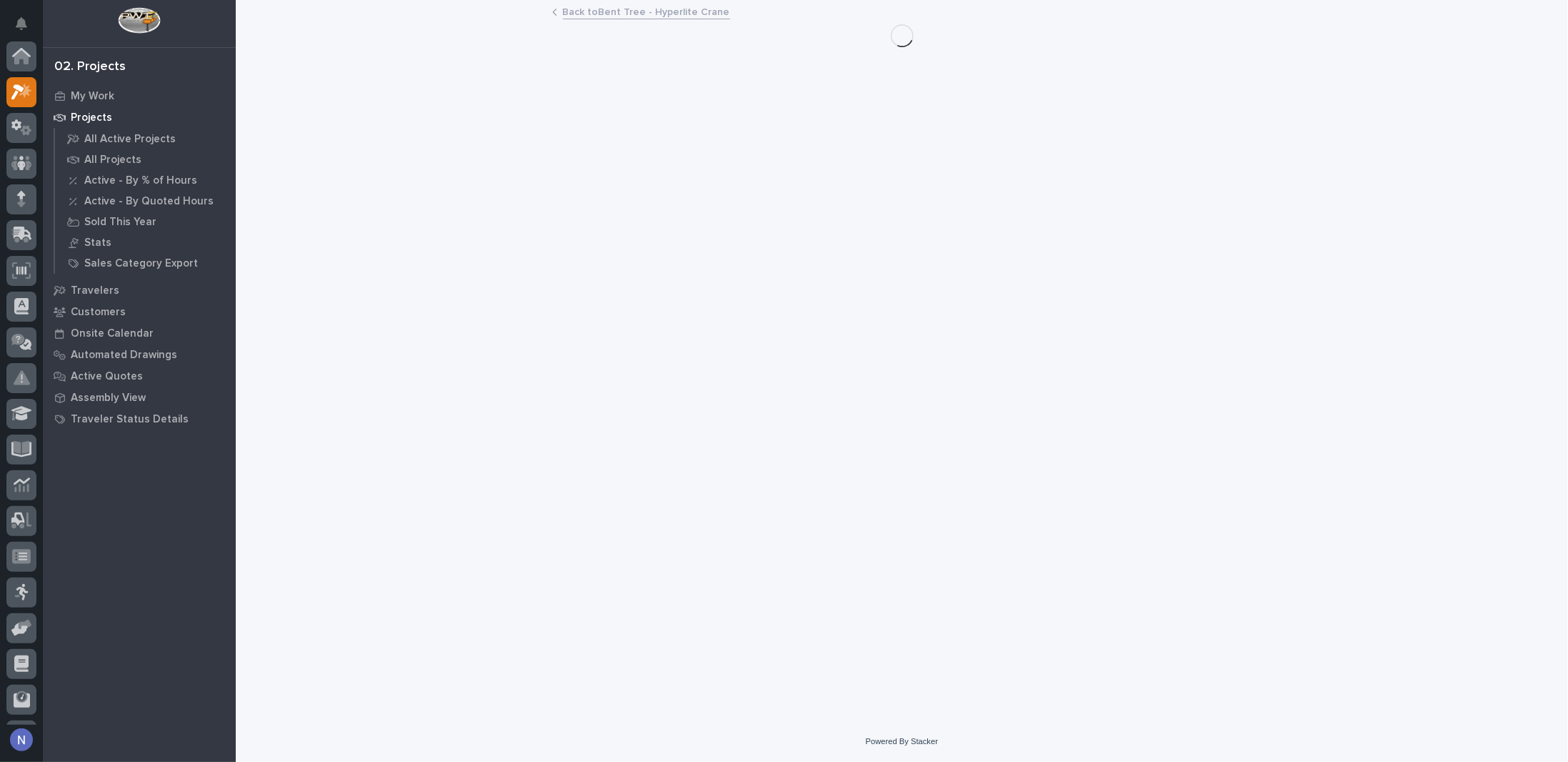
scroll to position [36, 0]
